Goal: Task Accomplishment & Management: Manage account settings

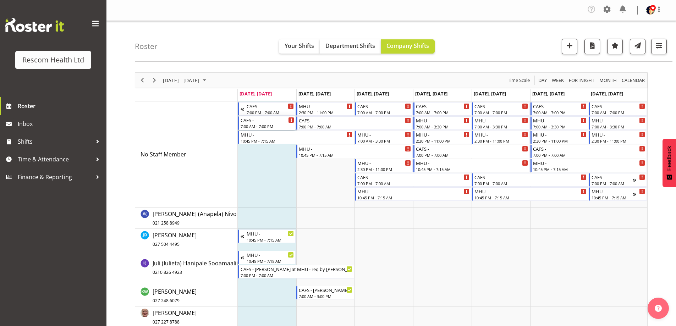
click at [268, 124] on div "7:00 AM - 7:00 PM" at bounding box center [268, 127] width 54 height 6
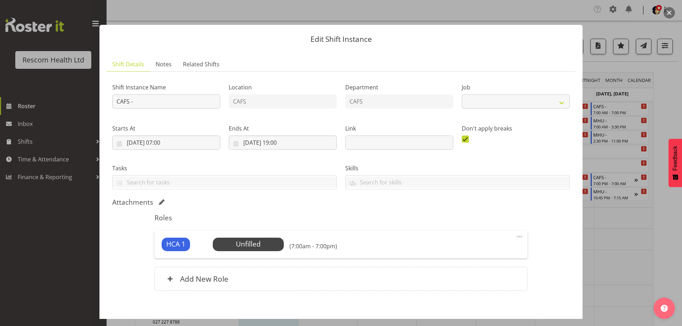
select select "4188"
click at [166, 102] on input "CAFS -" at bounding box center [166, 101] width 108 height 14
type input "CAFS - [PERSON_NAME] at MHU - req by [PERSON_NAME]"
click at [161, 144] on input "08/09/2025, 07:00" at bounding box center [166, 143] width 108 height 14
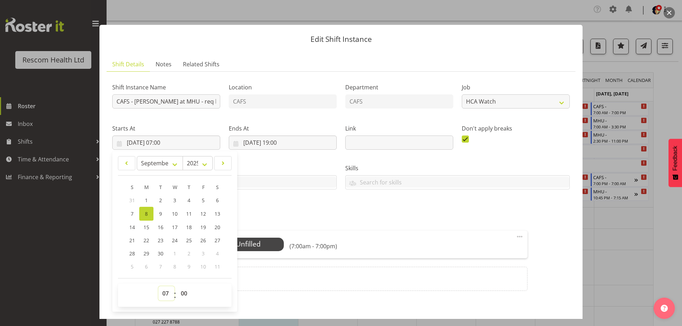
click at [167, 294] on select "00 01 02 03 04 05 06 07 08 09 10 11 12 13 14 15 16 17 18 19 20 21 22 23" at bounding box center [166, 294] width 16 height 14
select select "15"
click at [158, 287] on select "00 01 02 03 04 05 06 07 08 09 10 11 12 13 14 15 16 17 18 19 20 21 22 23" at bounding box center [166, 294] width 16 height 14
type input "08/09/2025, 15:00"
click at [293, 201] on div "Attachments" at bounding box center [340, 202] width 457 height 9
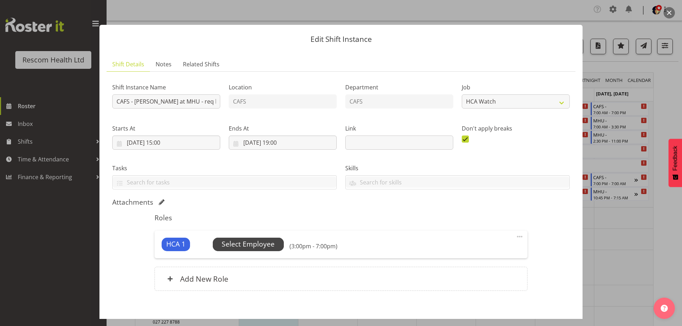
click at [251, 244] on span "Select Employee" at bounding box center [248, 244] width 53 height 10
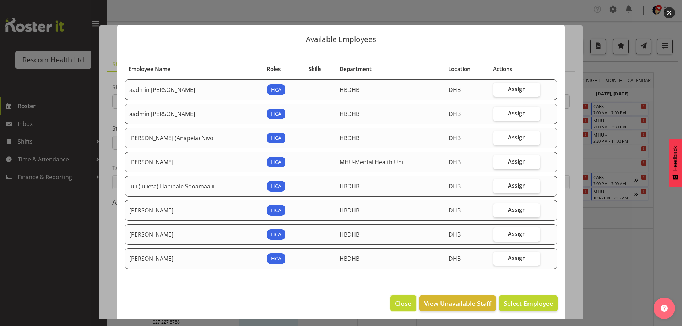
click at [397, 305] on span "Close" at bounding box center [403, 303] width 16 height 9
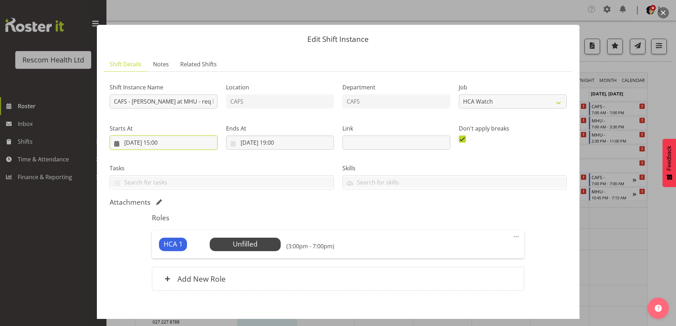
click at [161, 142] on input "08/09/2025, 15:00" at bounding box center [164, 143] width 108 height 14
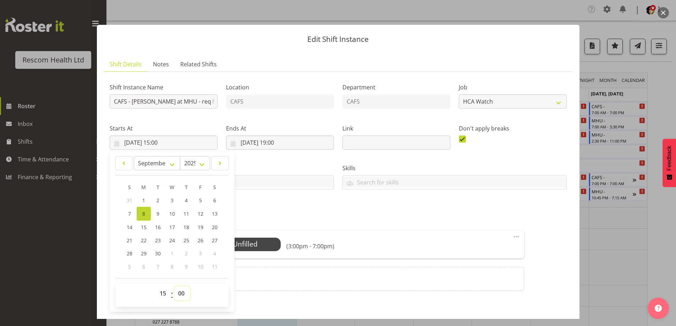
click at [180, 292] on select "00 01 02 03 04 05 06 07 08 09 10 11 12 13 14 15 16 17 18 19 20 21 22 23 24 25 2…" at bounding box center [182, 294] width 16 height 14
select select "30"
click at [174, 287] on select "00 01 02 03 04 05 06 07 08 09 10 11 12 13 14 15 16 17 18 19 20 21 22 23 24 25 2…" at bounding box center [182, 294] width 16 height 14
type input "08/09/2025, 15:30"
click at [332, 207] on div "Attachments" at bounding box center [338, 203] width 457 height 10
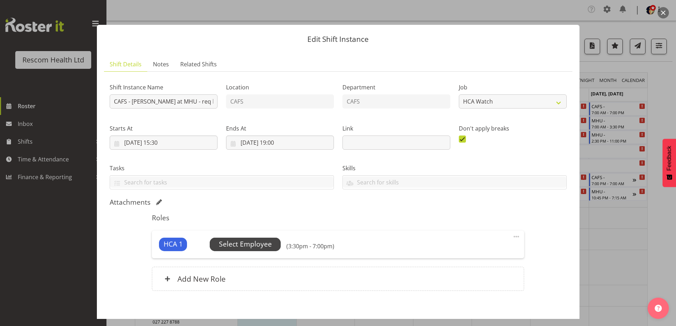
click at [256, 246] on span "Select Employee" at bounding box center [245, 244] width 53 height 10
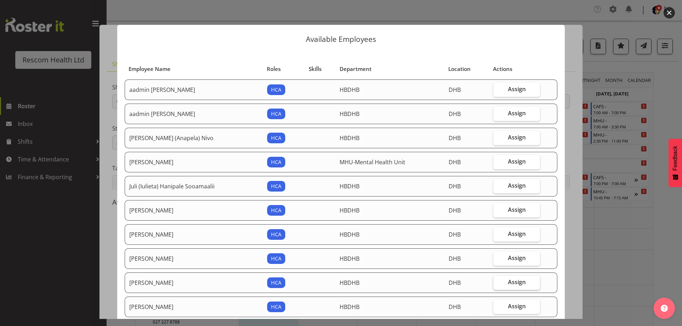
click at [521, 280] on label "Assign" at bounding box center [516, 283] width 47 height 14
click at [498, 280] on input "Assign" at bounding box center [495, 282] width 5 height 5
checkbox input "true"
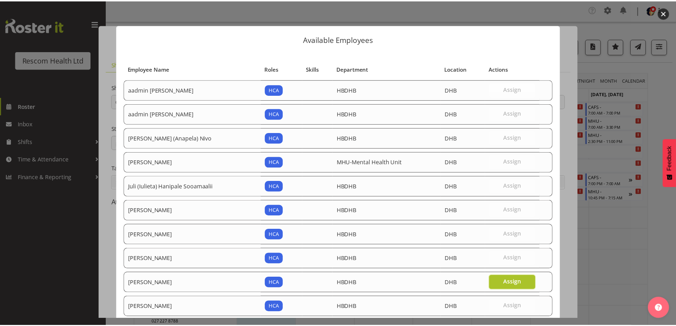
scroll to position [75, 0]
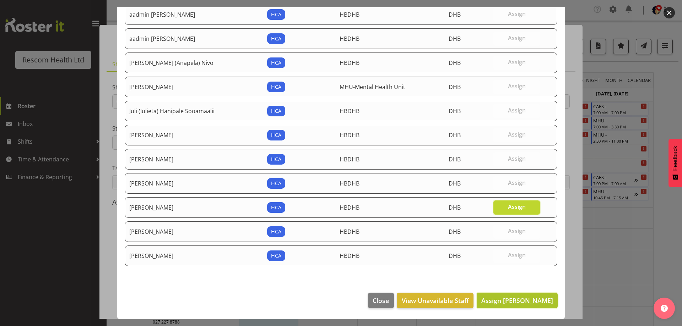
click at [522, 302] on span "Assign Olive Bartlett" at bounding box center [517, 300] width 72 height 9
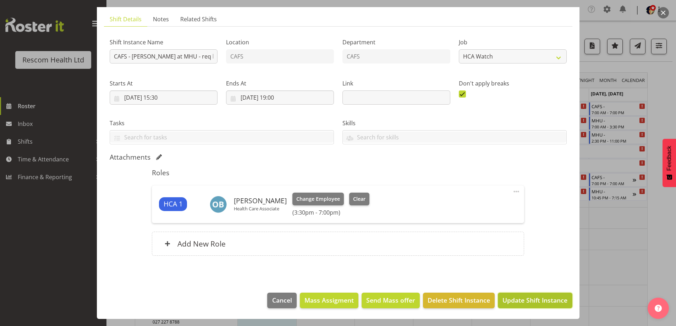
click at [533, 300] on span "Update Shift Instance" at bounding box center [535, 300] width 65 height 9
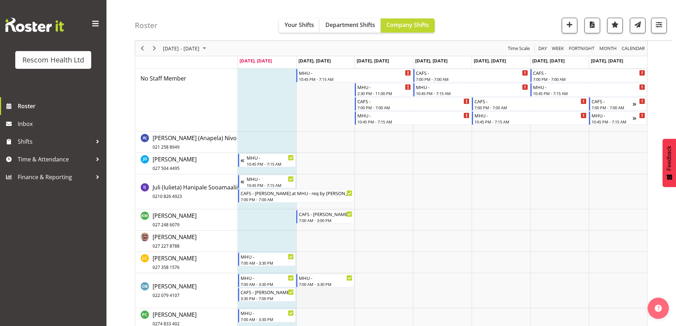
scroll to position [0, 0]
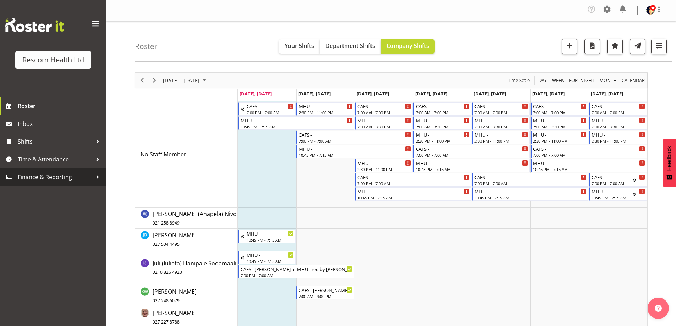
click at [34, 178] on span "Finance & Reporting" at bounding box center [55, 177] width 75 height 11
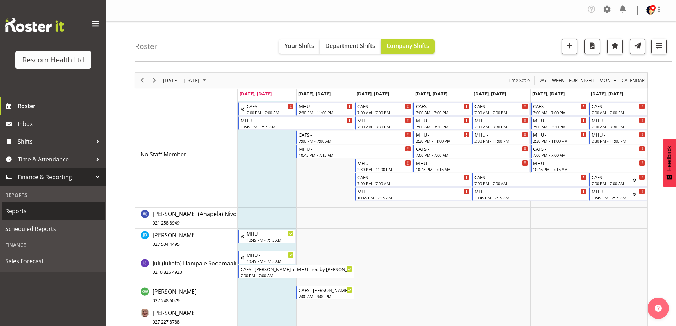
click at [18, 210] on span "Reports" at bounding box center [53, 211] width 96 height 11
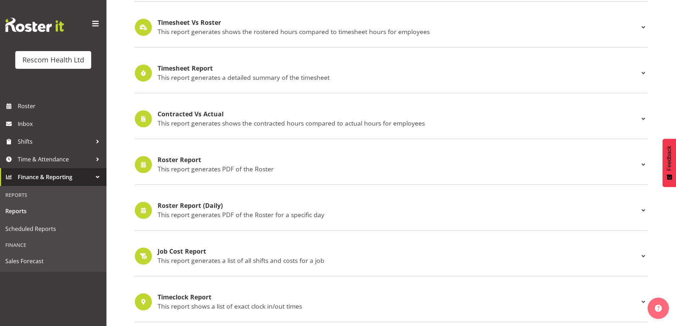
scroll to position [178, 0]
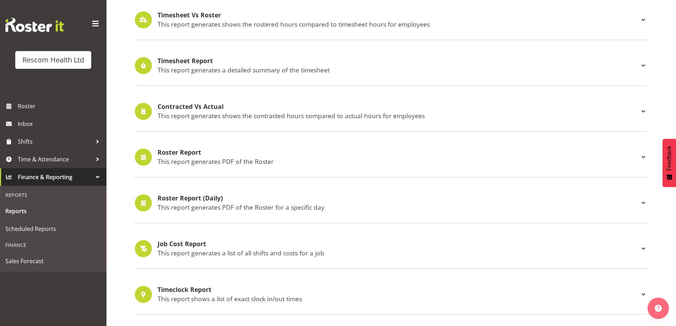
click at [176, 152] on h4 "Roster Report" at bounding box center [399, 152] width 482 height 7
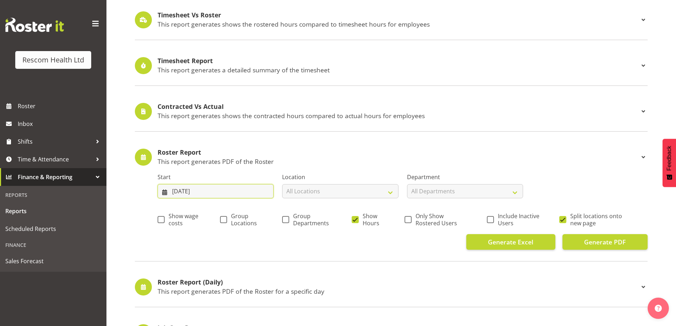
click at [186, 193] on input "01/09/2025" at bounding box center [216, 191] width 116 height 14
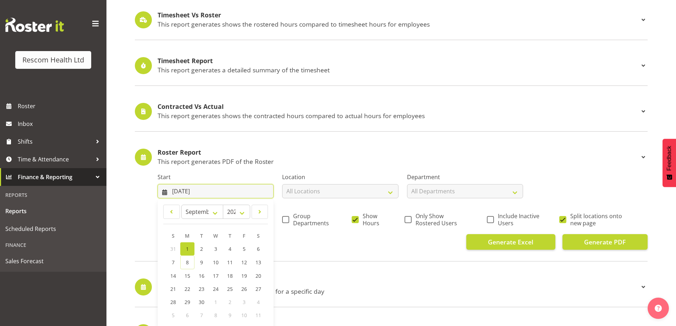
scroll to position [249, 0]
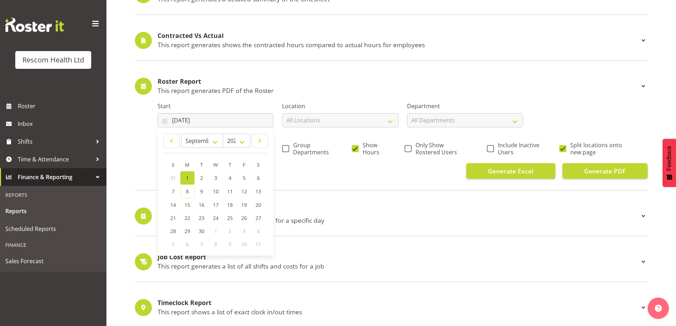
click at [186, 178] on span "1" at bounding box center [187, 178] width 3 height 7
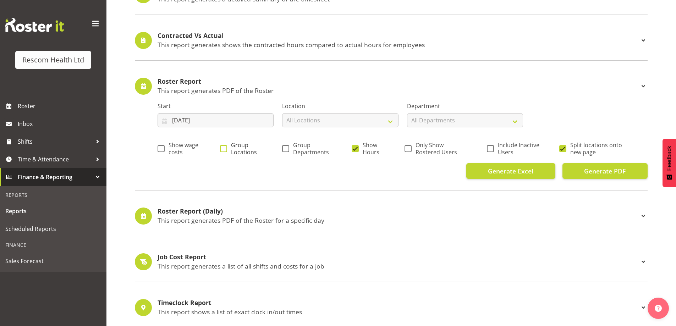
click at [224, 148] on span at bounding box center [223, 148] width 7 height 7
click at [224, 148] on input "Group Locations" at bounding box center [222, 148] width 5 height 5
checkbox input "true"
drag, startPoint x: 284, startPoint y: 148, endPoint x: 329, endPoint y: 152, distance: 44.6
click at [285, 148] on span at bounding box center [285, 148] width 7 height 7
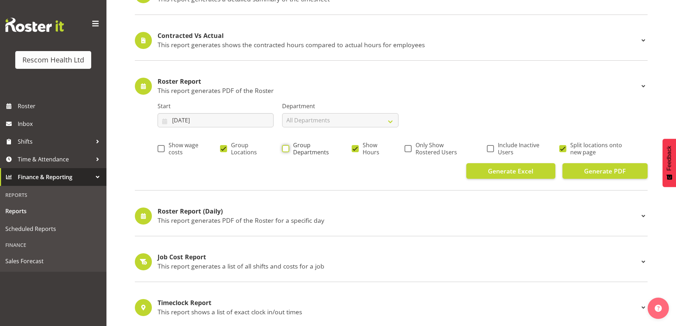
click at [285, 148] on input "Group Departments" at bounding box center [284, 148] width 5 height 5
checkbox input "true"
click at [356, 149] on span at bounding box center [355, 148] width 7 height 7
click at [356, 149] on input "Show Hours" at bounding box center [354, 148] width 5 height 5
checkbox input "false"
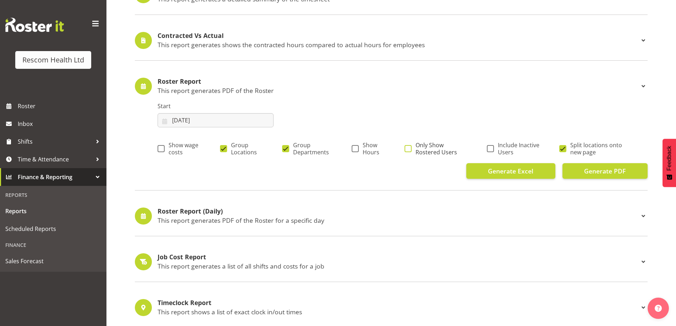
drag, startPoint x: 408, startPoint y: 147, endPoint x: 442, endPoint y: 152, distance: 34.1
click at [409, 147] on span at bounding box center [408, 148] width 7 height 7
click at [409, 147] on input "Only Show Rostered Users" at bounding box center [407, 148] width 5 height 5
checkbox input "true"
click at [563, 148] on span at bounding box center [563, 148] width 7 height 7
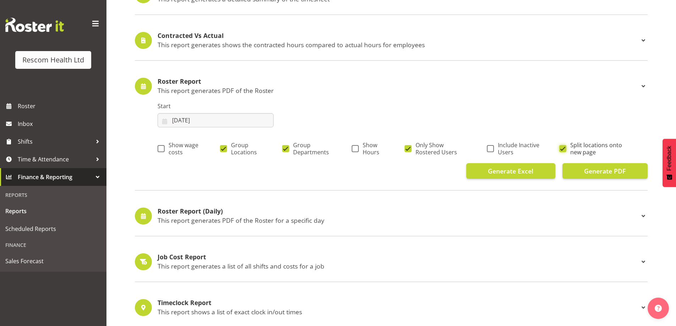
click at [563, 148] on input "Split locations onto new page" at bounding box center [562, 148] width 5 height 5
checkbox input "false"
click at [582, 169] on button "Generate PDF" at bounding box center [605, 171] width 85 height 16
click at [619, 173] on span "Generate PDF" at bounding box center [605, 171] width 42 height 9
click at [34, 109] on span "Roster" at bounding box center [60, 106] width 85 height 11
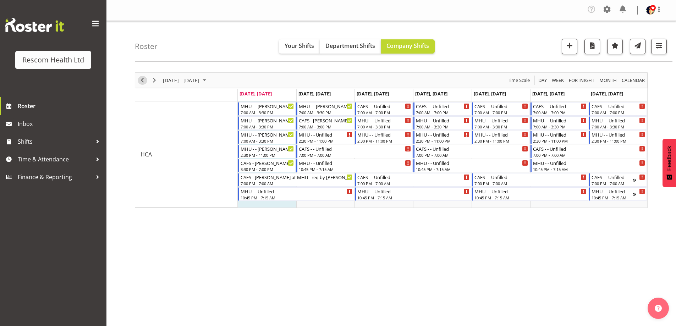
click at [143, 79] on span "Previous" at bounding box center [142, 80] width 9 height 9
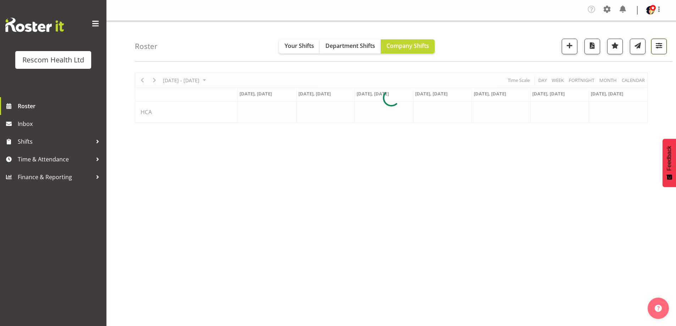
click at [661, 45] on span "button" at bounding box center [659, 45] width 9 height 9
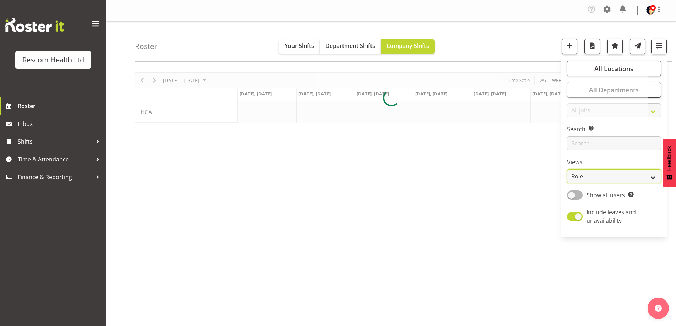
click at [612, 180] on select "Staff Role Shift - Horizontal Shift - Vertical Staff - Location" at bounding box center [614, 176] width 94 height 14
select select "staff"
click at [568, 169] on select "Staff Role Shift - Horizontal Shift - Vertical Staff - Location" at bounding box center [614, 176] width 94 height 14
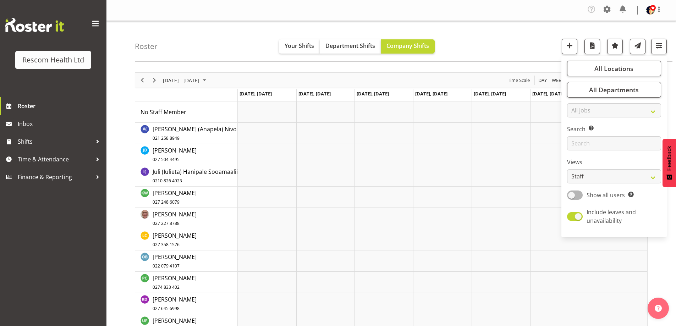
click at [516, 37] on div "Roster Your Shifts Department Shifts Company Shifts All Locations Clear CAFS [G…" at bounding box center [404, 41] width 538 height 41
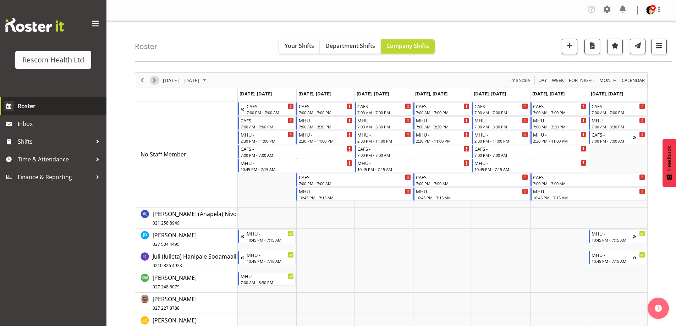
click at [154, 81] on span "Next" at bounding box center [154, 80] width 9 height 9
